Goal: Information Seeking & Learning: Learn about a topic

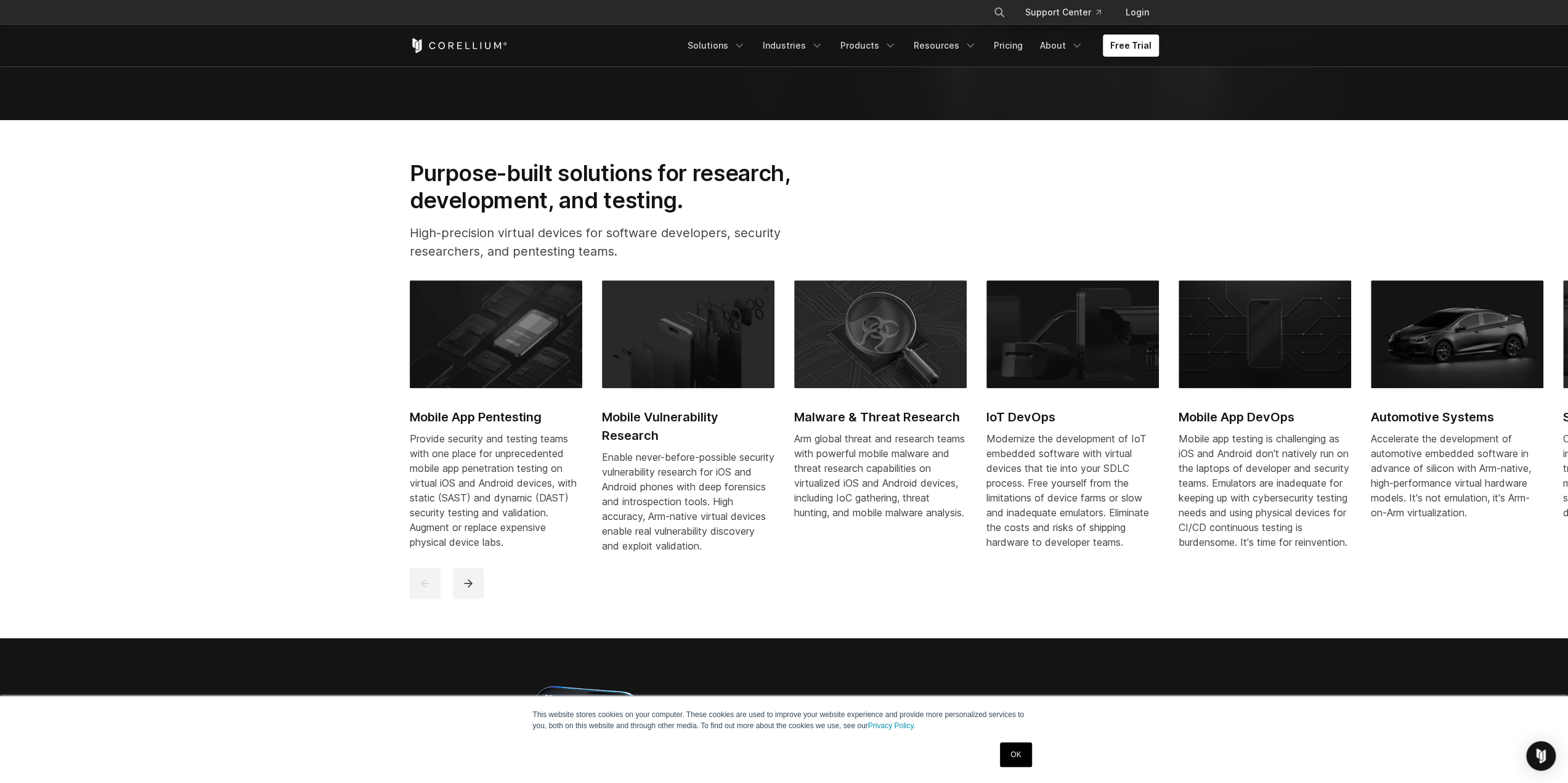
scroll to position [678, 0]
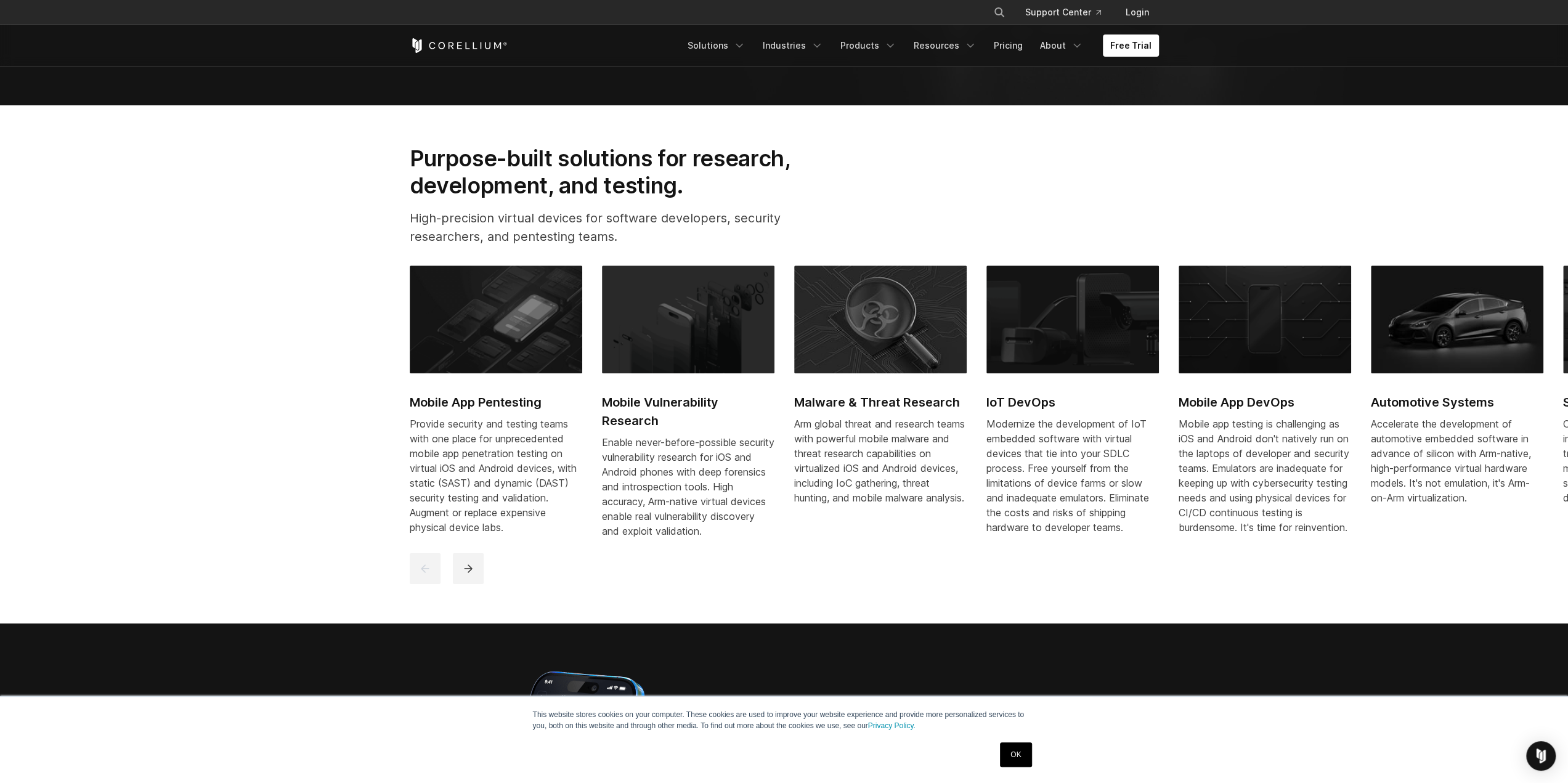
click at [1017, 748] on link "OK" at bounding box center [1015, 754] width 32 height 24
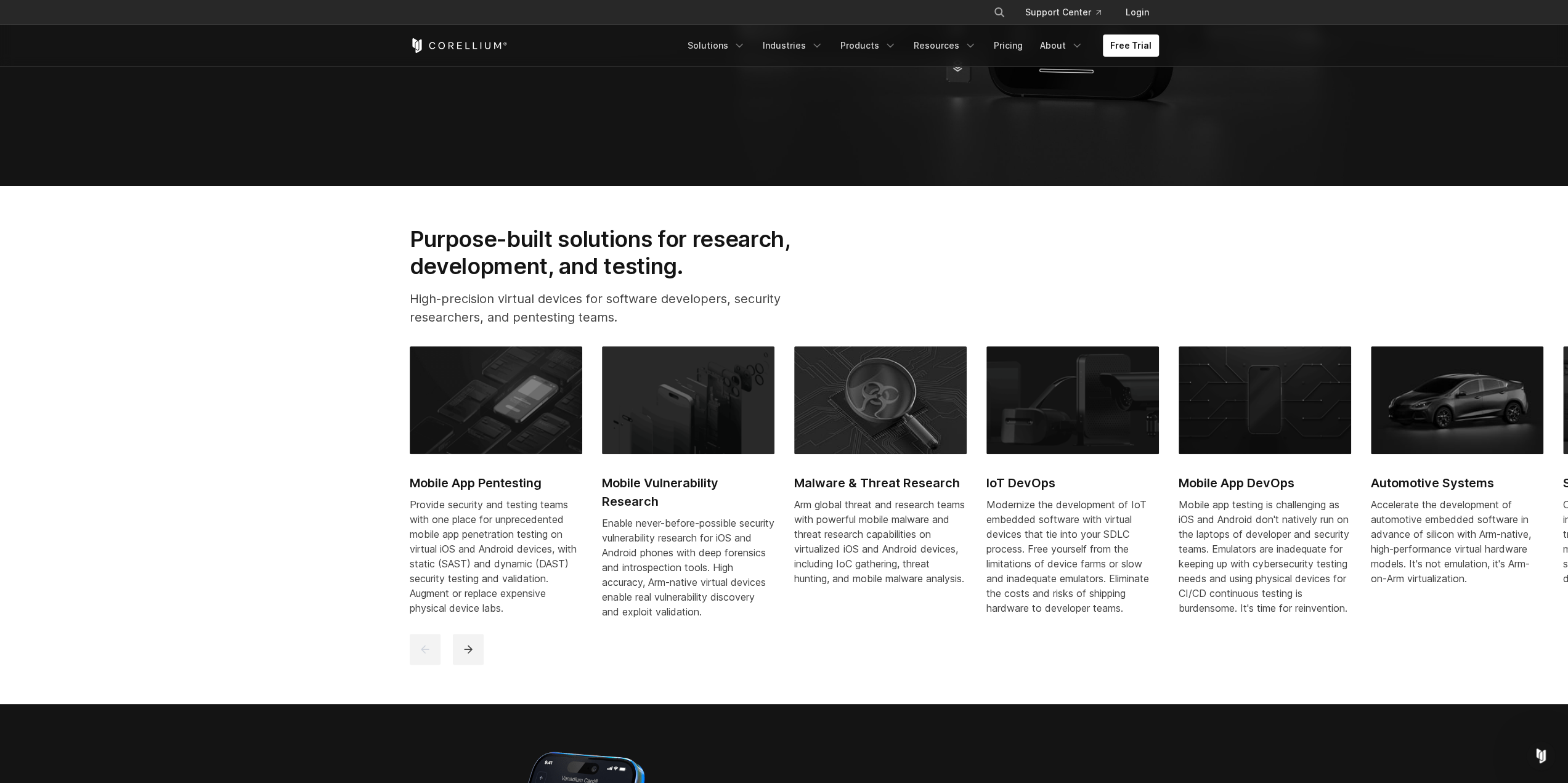
scroll to position [493, 0]
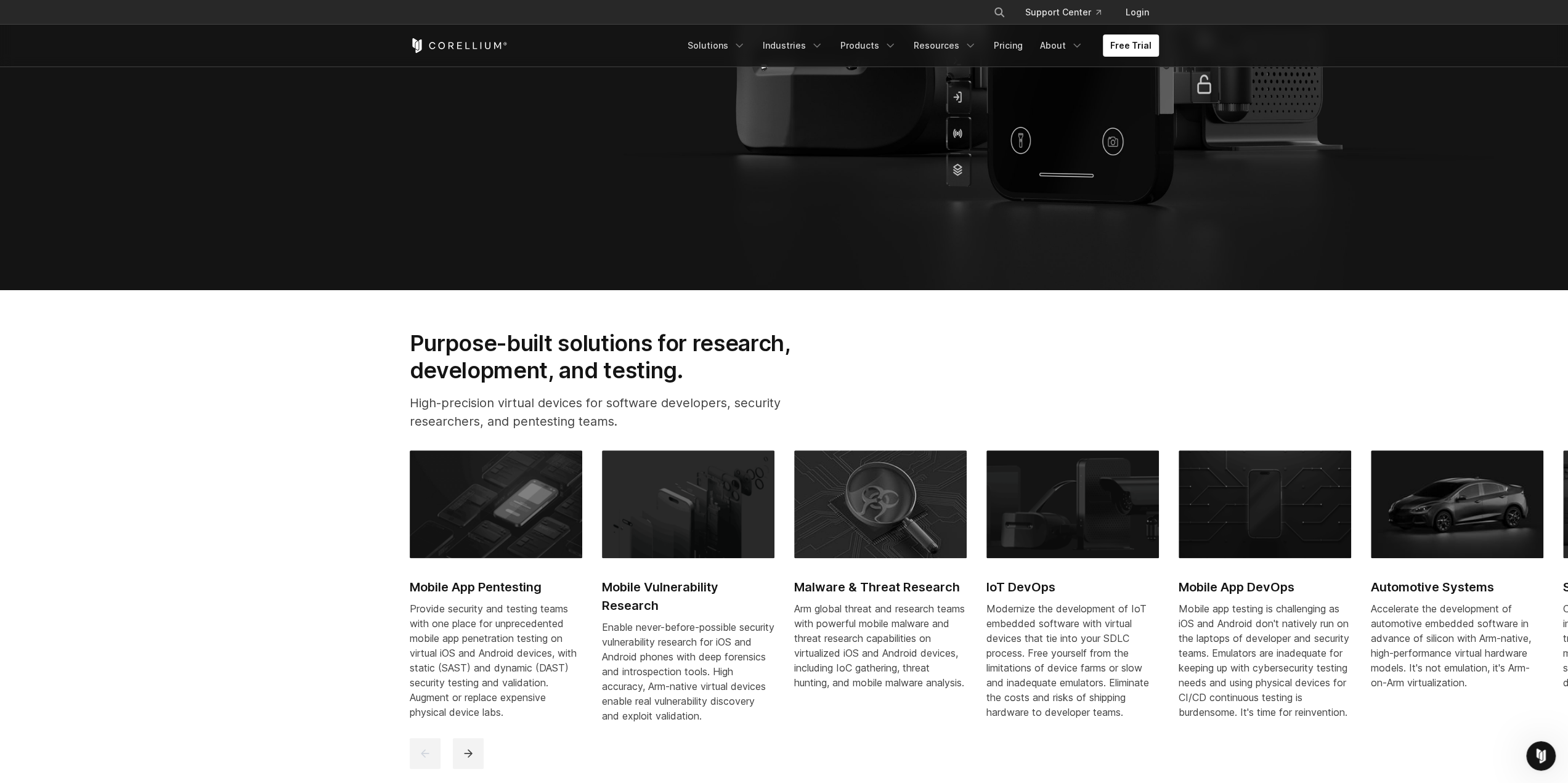
click at [557, 352] on h2 "Purpose-built solutions for research, development, and testing." at bounding box center [620, 357] width 420 height 55
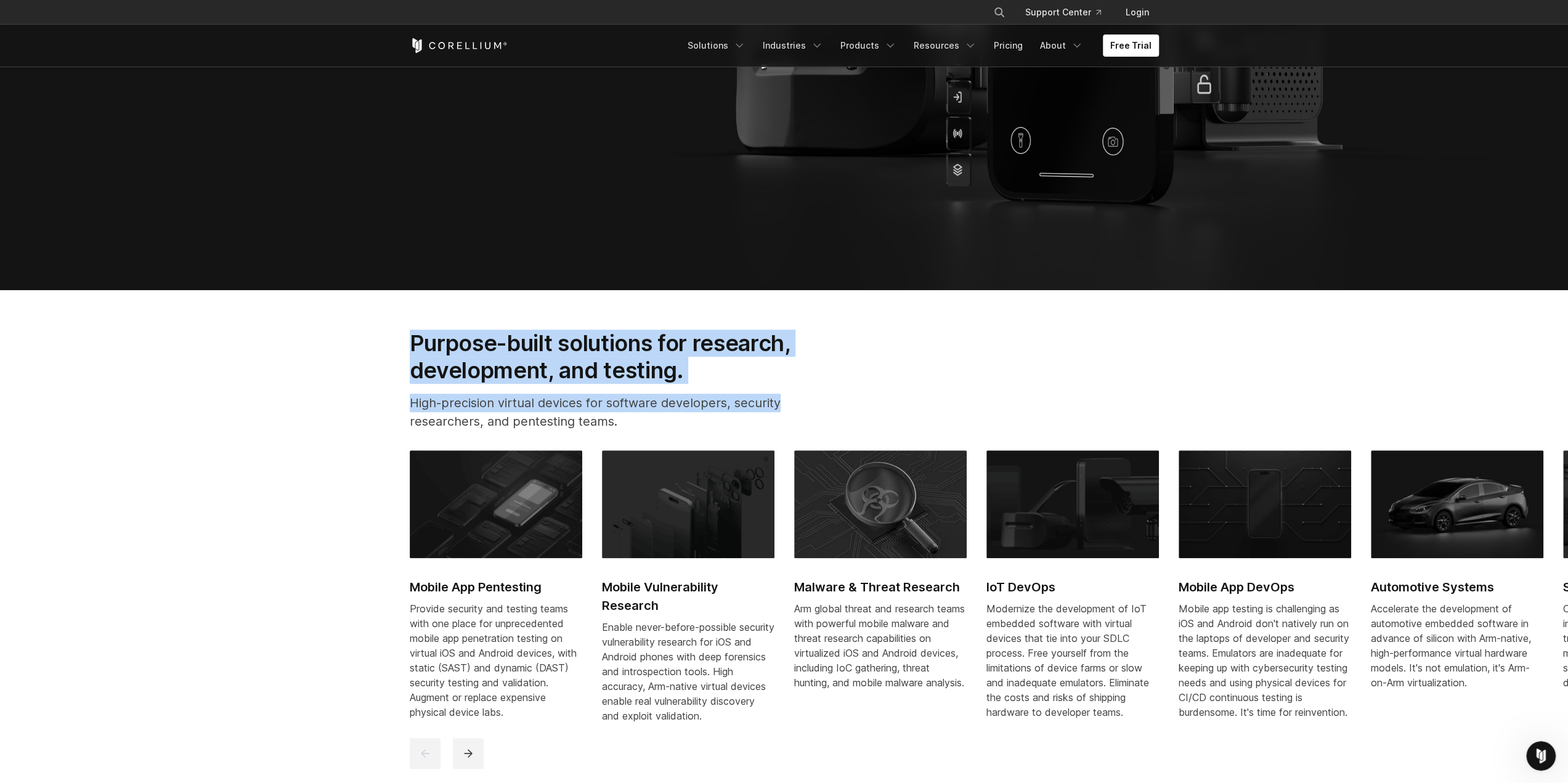
drag, startPoint x: 411, startPoint y: 331, endPoint x: 784, endPoint y: 403, distance: 379.9
click at [784, 403] on div "Purpose-built solutions for research, development, and testing. High-precision …" at bounding box center [620, 385] width 445 height 111
click at [784, 403] on p "High-precision virtual devices for software developers, security researchers, a…" at bounding box center [620, 412] width 420 height 37
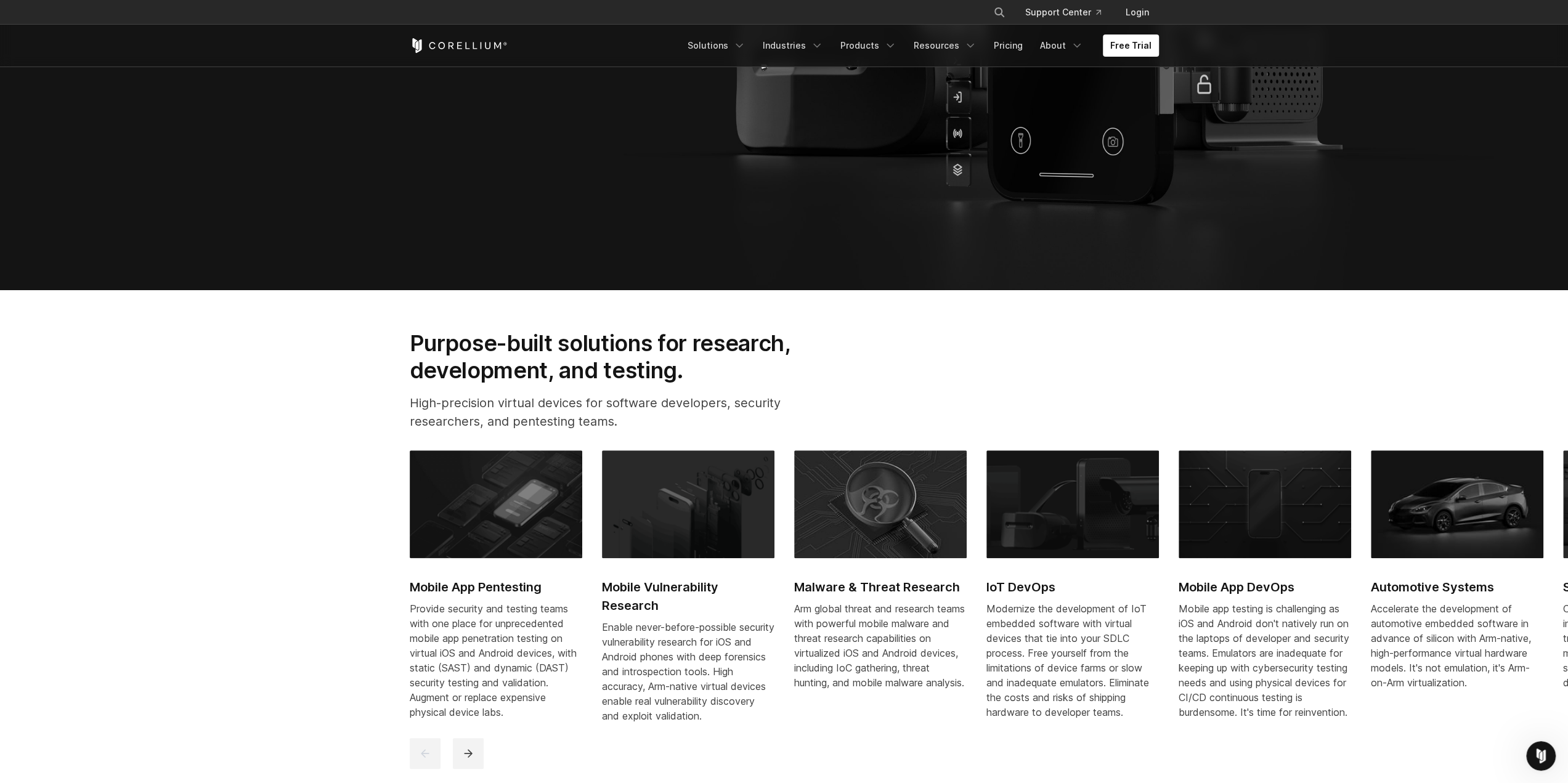
click at [488, 586] on h2 "Mobile App Pentesting" at bounding box center [495, 587] width 172 height 18
click at [504, 344] on h2 "Purpose-built solutions for research, development, and testing." at bounding box center [620, 357] width 420 height 55
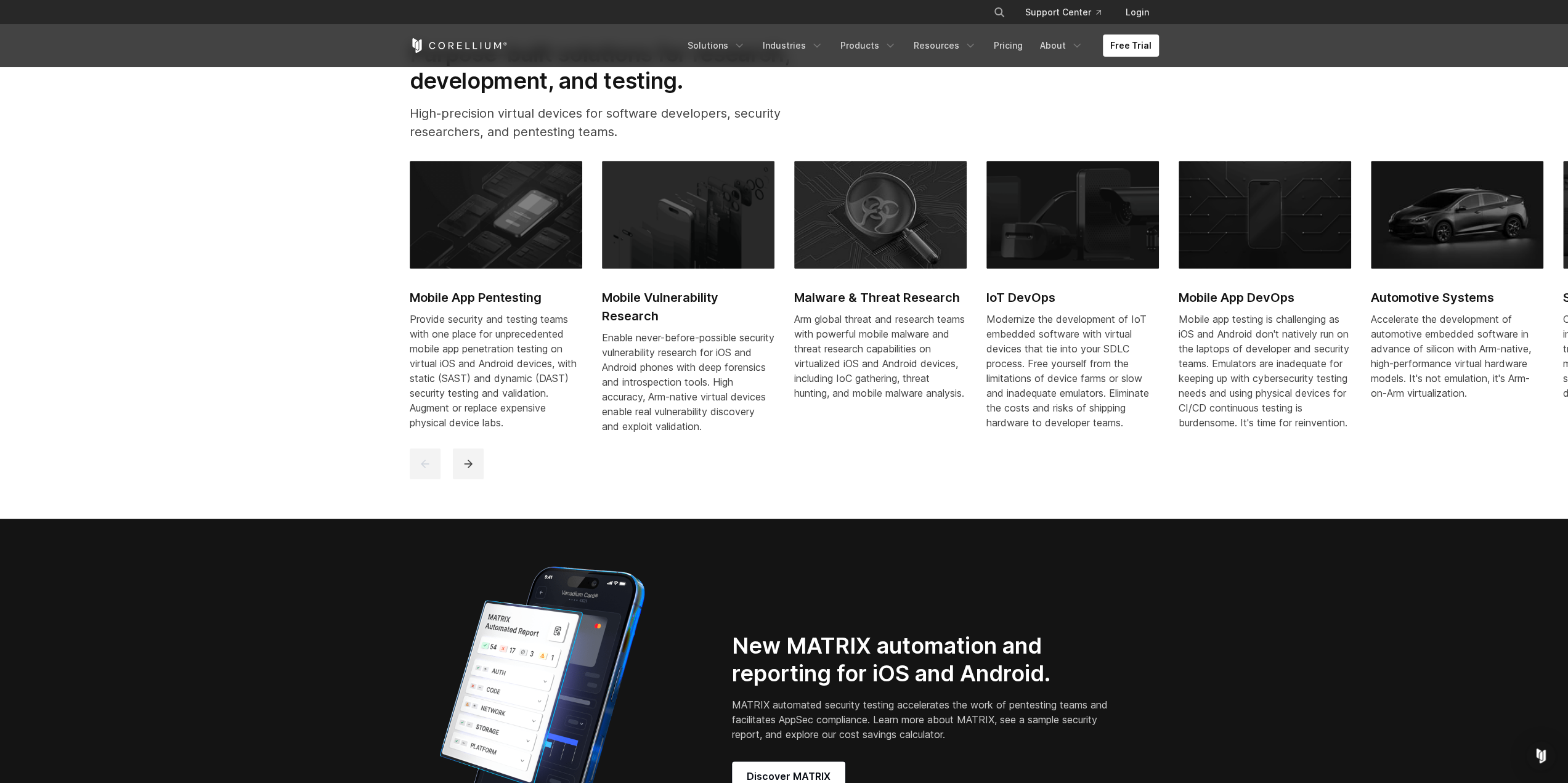
scroll to position [740, 0]
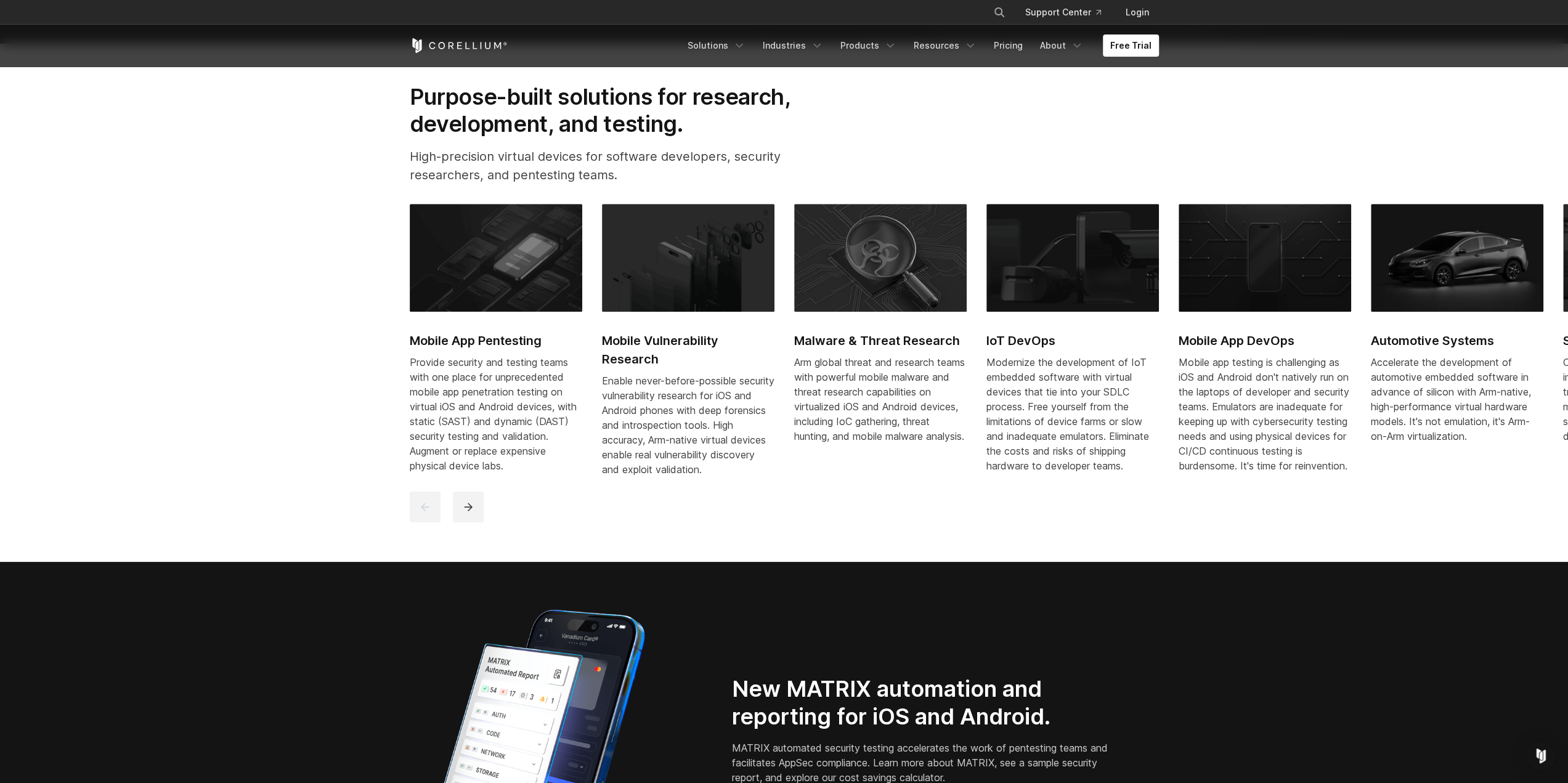
drag, startPoint x: 477, startPoint y: 341, endPoint x: -27, endPoint y: 540, distance: 541.9
click at [474, 523] on button "next" at bounding box center [468, 508] width 31 height 31
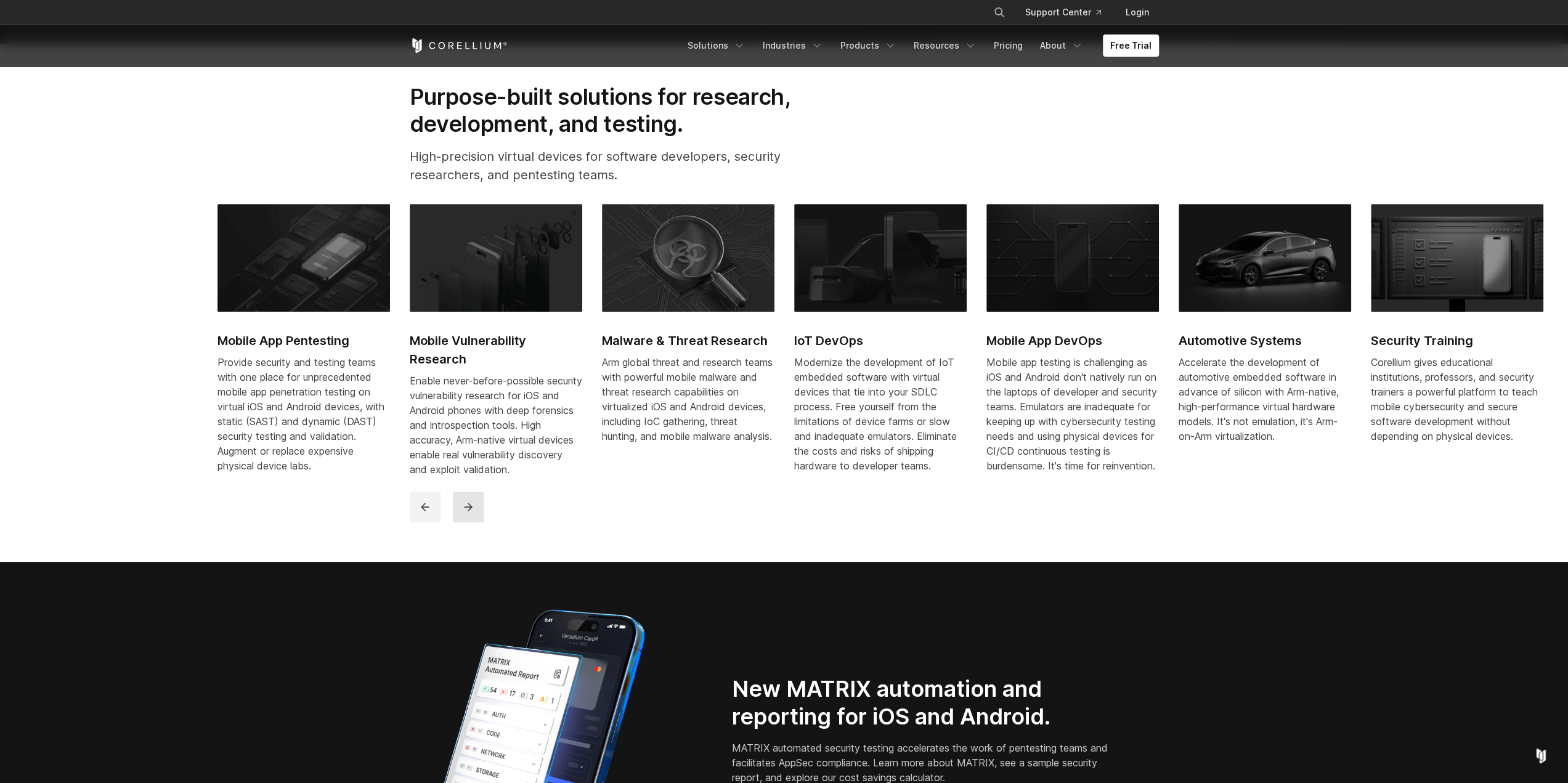
click at [465, 513] on icon "next" at bounding box center [468, 508] width 13 height 13
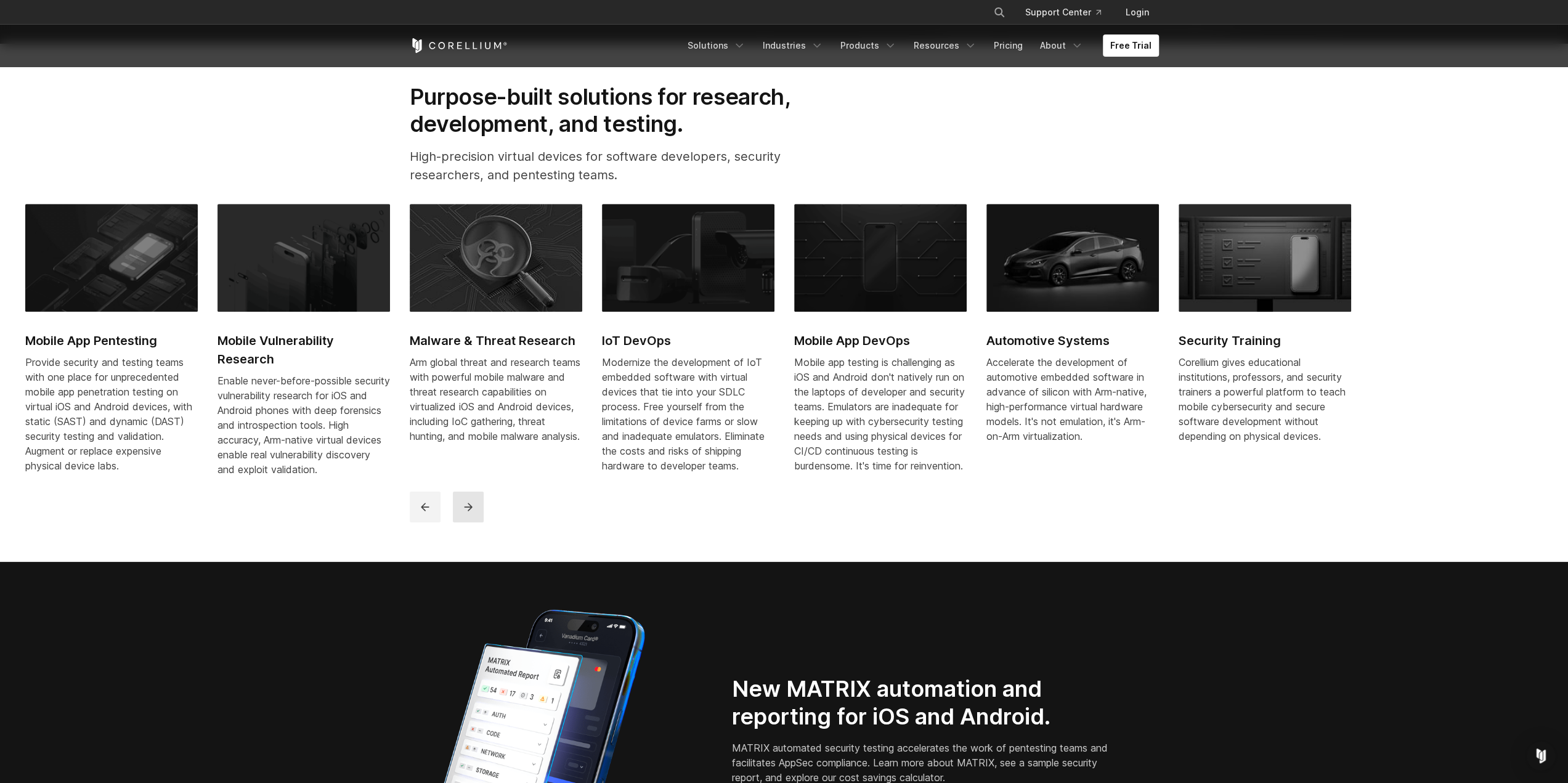
click at [465, 513] on icon "next" at bounding box center [468, 508] width 13 height 13
click at [435, 518] on button "previous" at bounding box center [425, 508] width 31 height 31
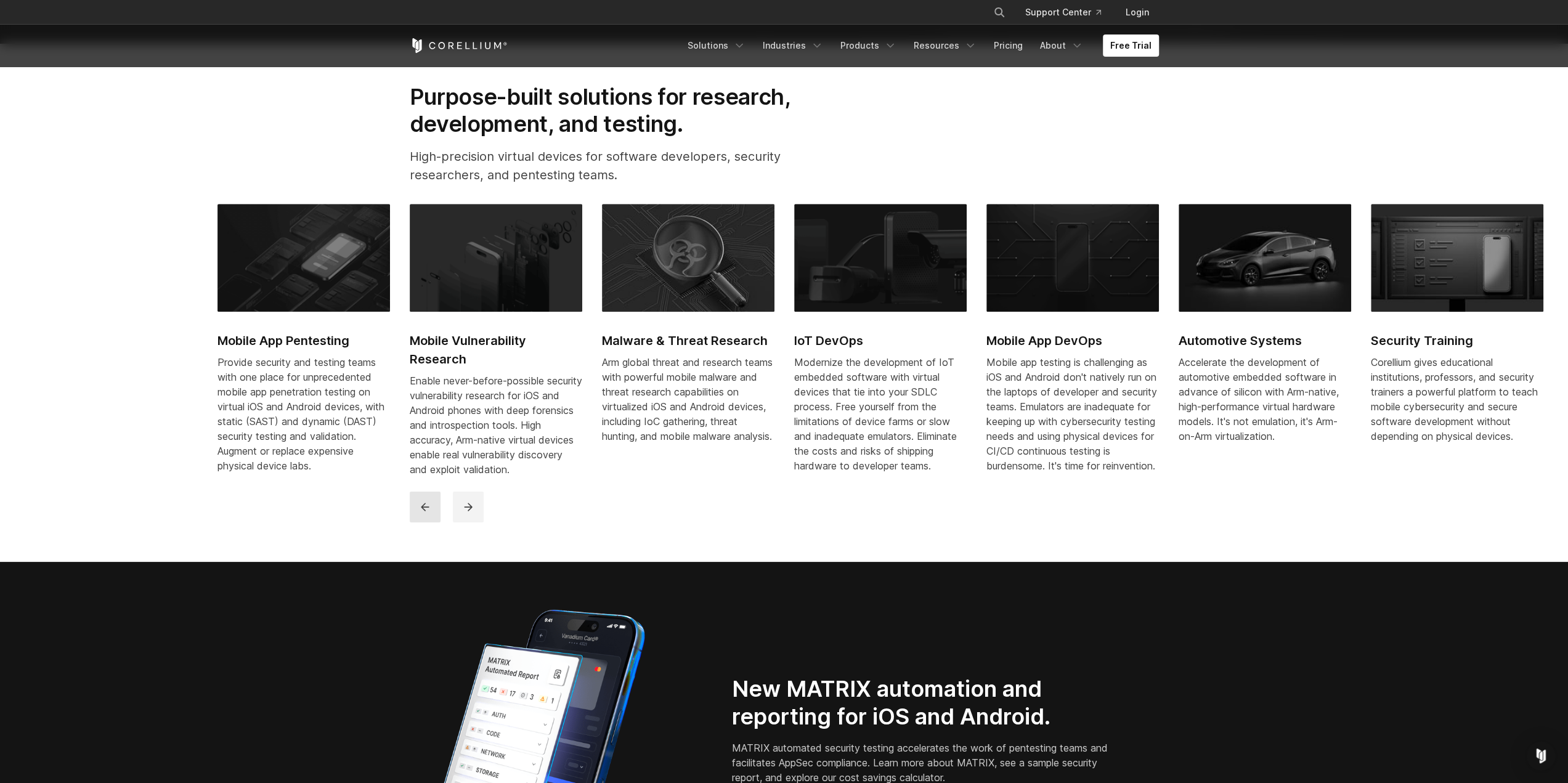
click at [435, 518] on button "previous" at bounding box center [425, 508] width 31 height 31
click at [428, 513] on icon "previous" at bounding box center [425, 508] width 13 height 13
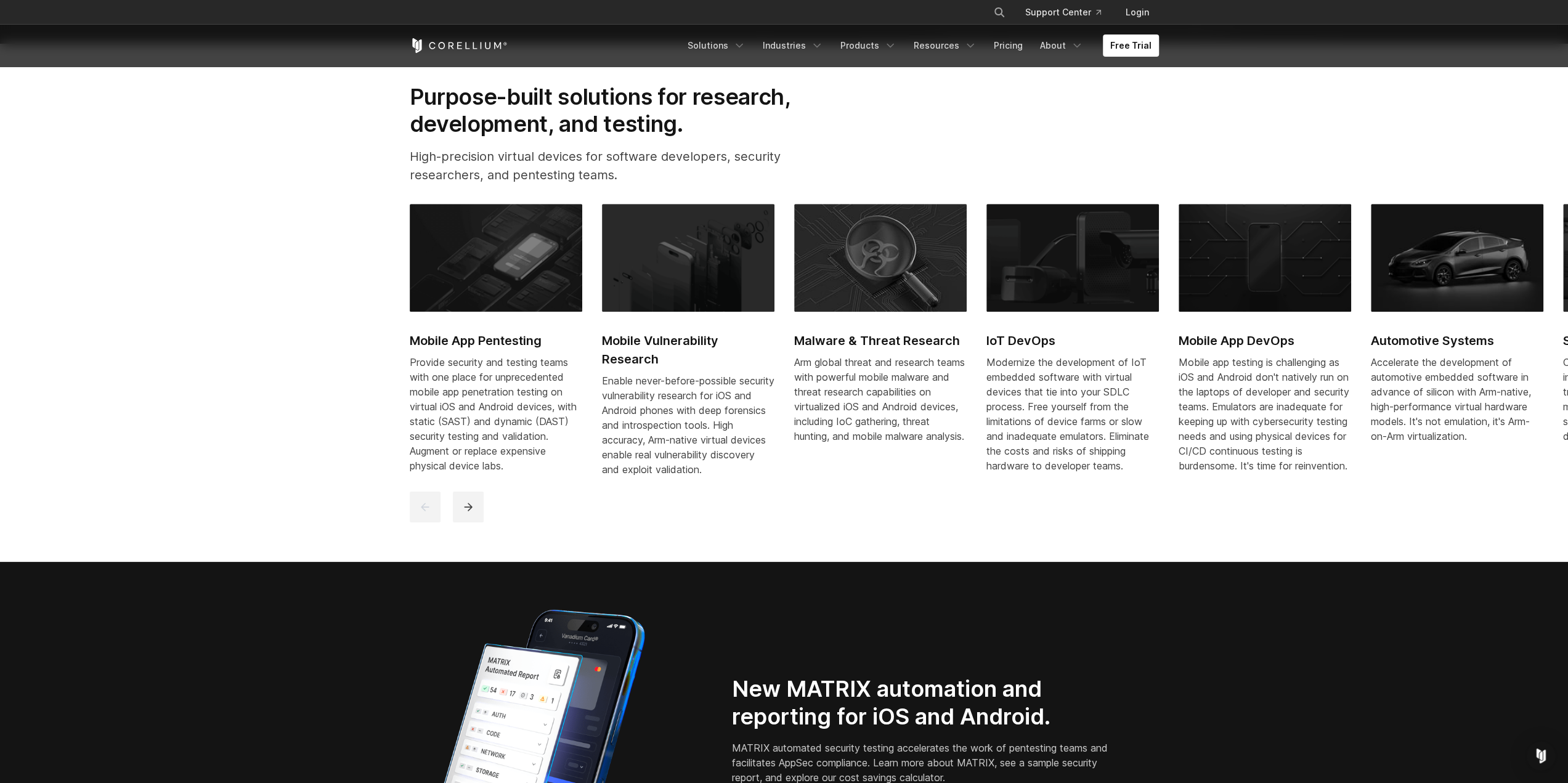
click at [337, 562] on section "Purpose-built solutions for research, development, and testing. High-precision …" at bounding box center [784, 303] width 1568 height 518
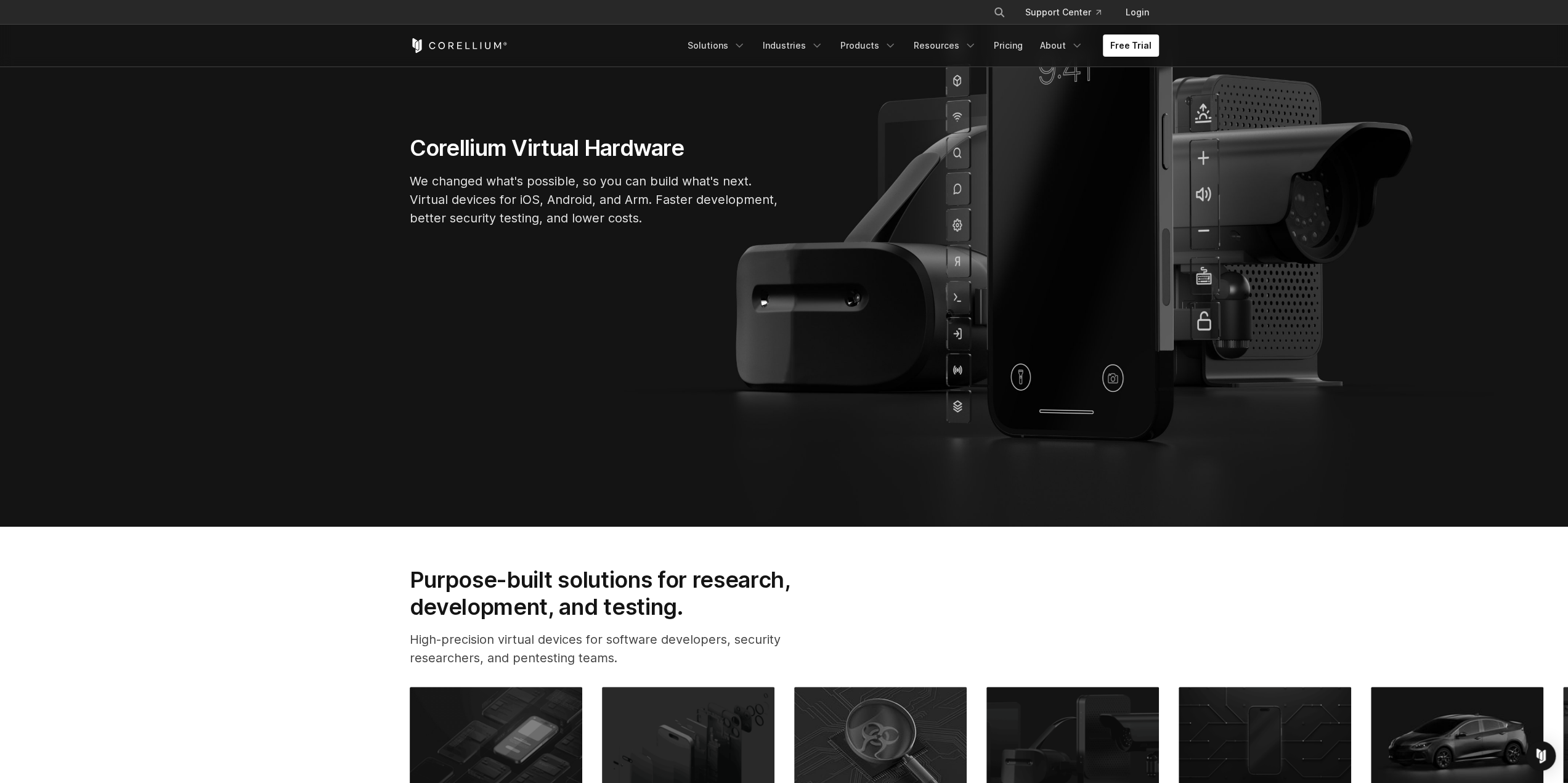
scroll to position [62, 0]
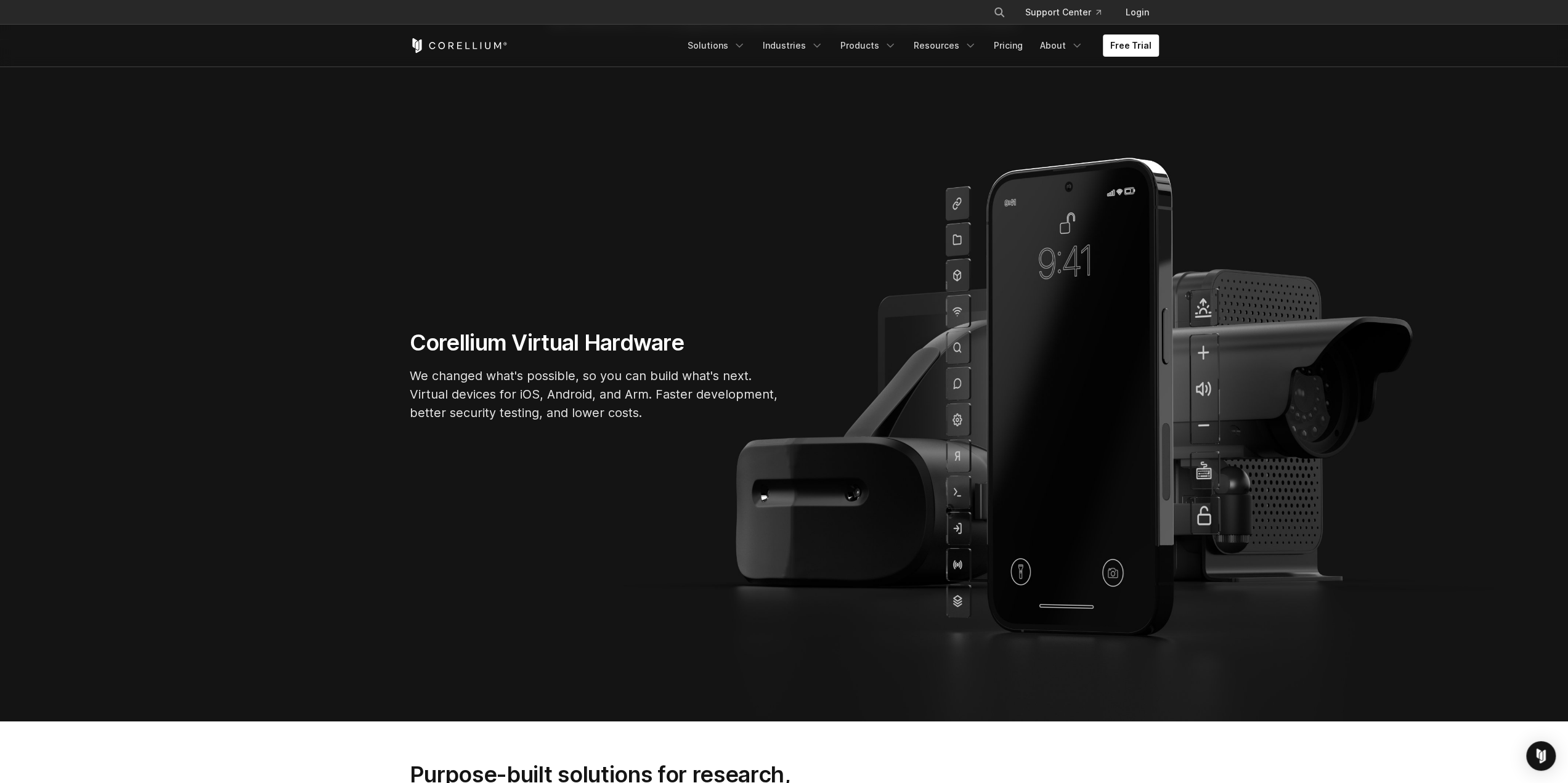
drag, startPoint x: 512, startPoint y: 324, endPoint x: 494, endPoint y: 362, distance: 42.0
click at [512, 324] on section "Corellium Virtual Hardware We changed what's possible, so you can build what's …" at bounding box center [784, 381] width 1568 height 682
click at [494, 365] on div "Corellium Virtual Hardware We changed what's possible, so you can build what's …" at bounding box center [594, 381] width 394 height 103
click at [304, 330] on section "Corellium Virtual Hardware We changed what's possible, so you can build what's …" at bounding box center [784, 381] width 1568 height 682
